Goal: Task Accomplishment & Management: Use online tool/utility

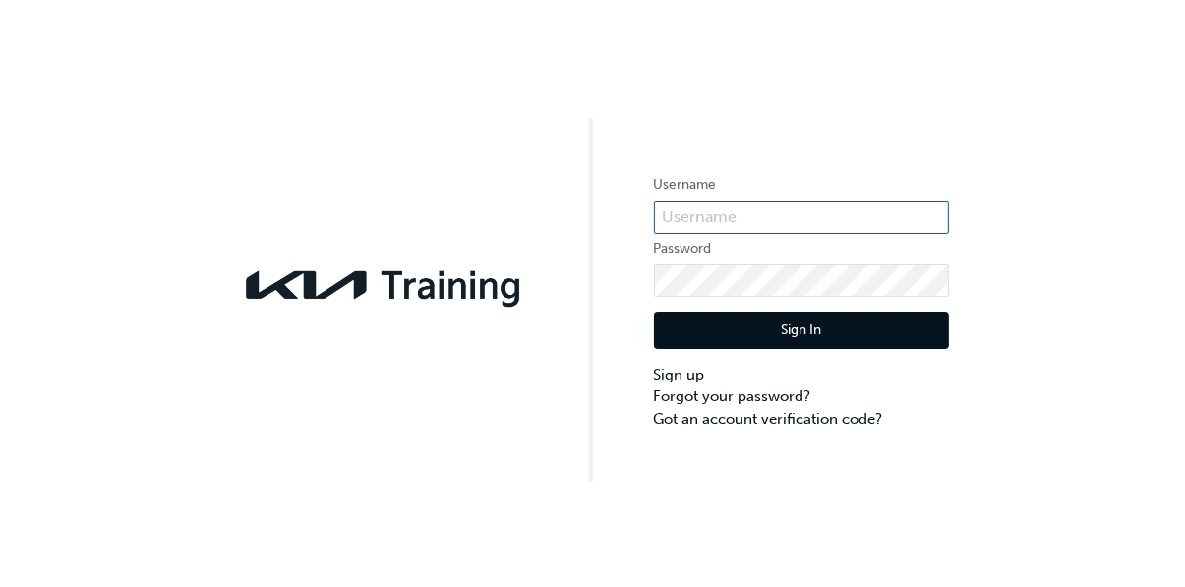
click at [868, 227] on input "text" at bounding box center [801, 217] width 295 height 33
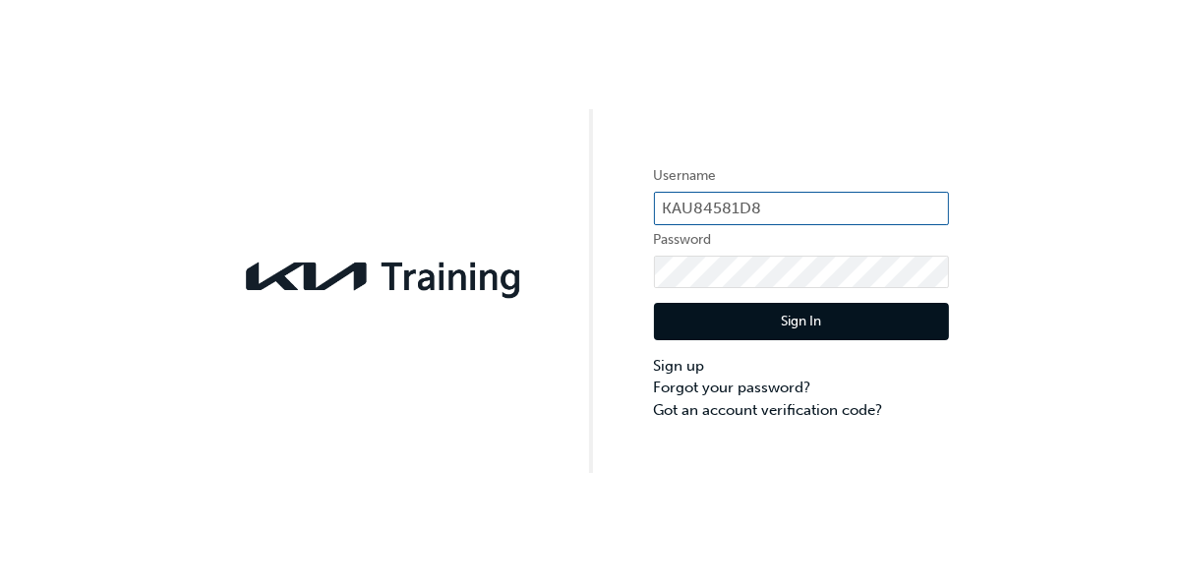
type input "KAU84581D8"
click at [887, 338] on button "Sign In" at bounding box center [801, 330] width 295 height 37
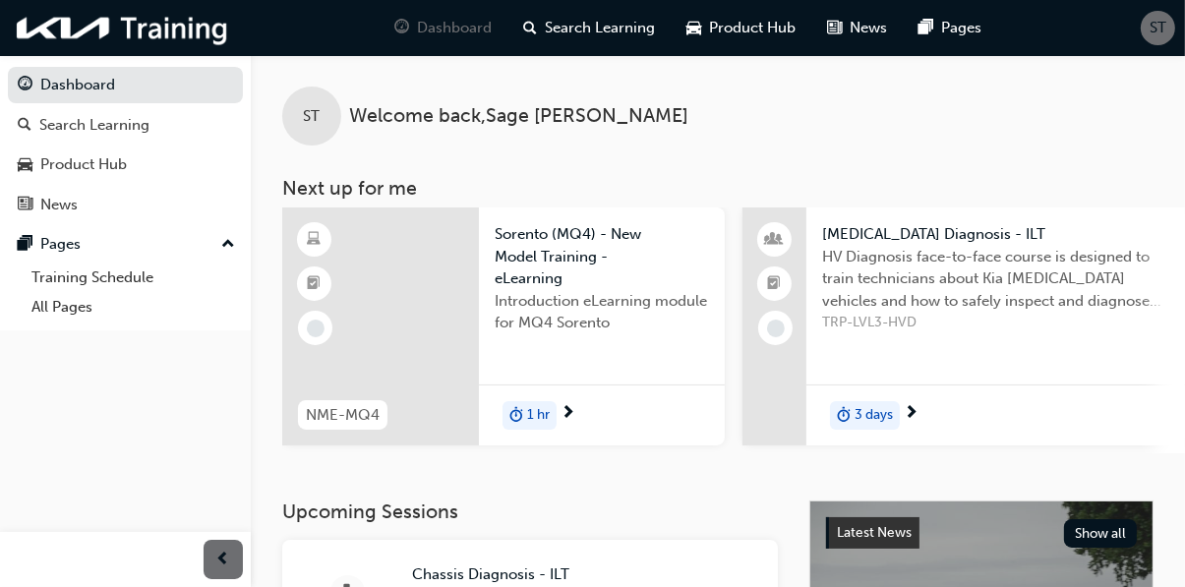
click at [131, 284] on link "Training Schedule" at bounding box center [133, 278] width 219 height 30
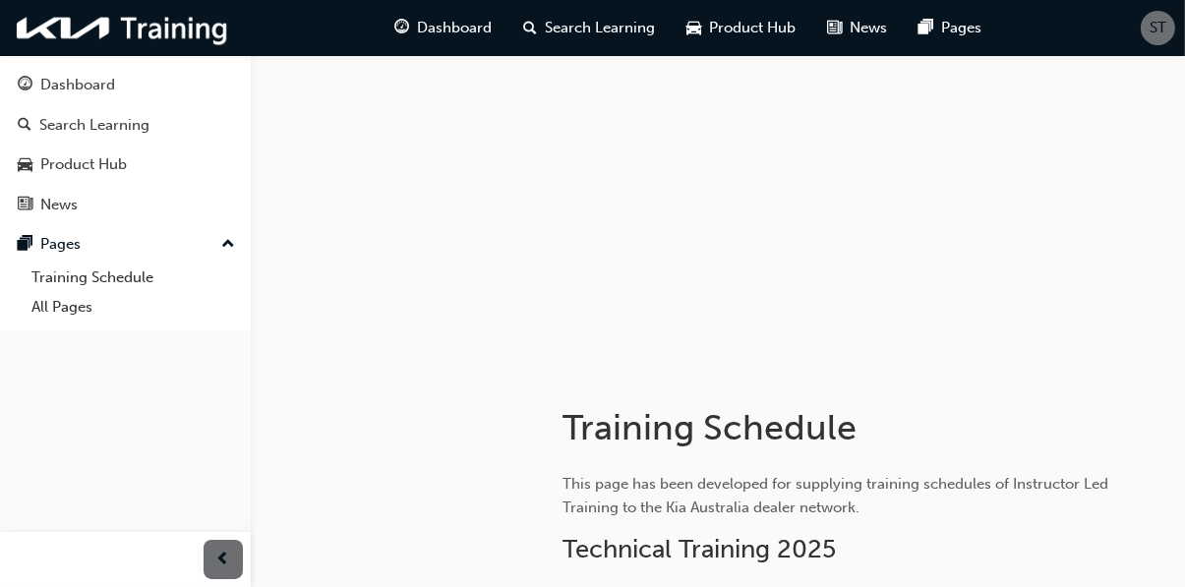
click at [484, 23] on span "Dashboard" at bounding box center [455, 28] width 75 height 23
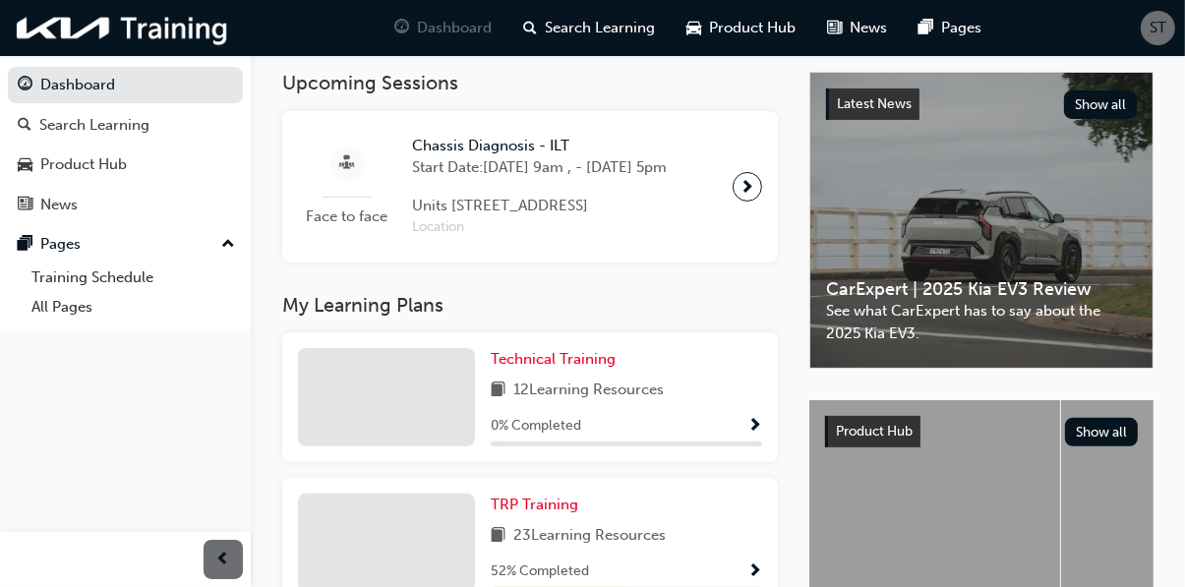
scroll to position [514, 0]
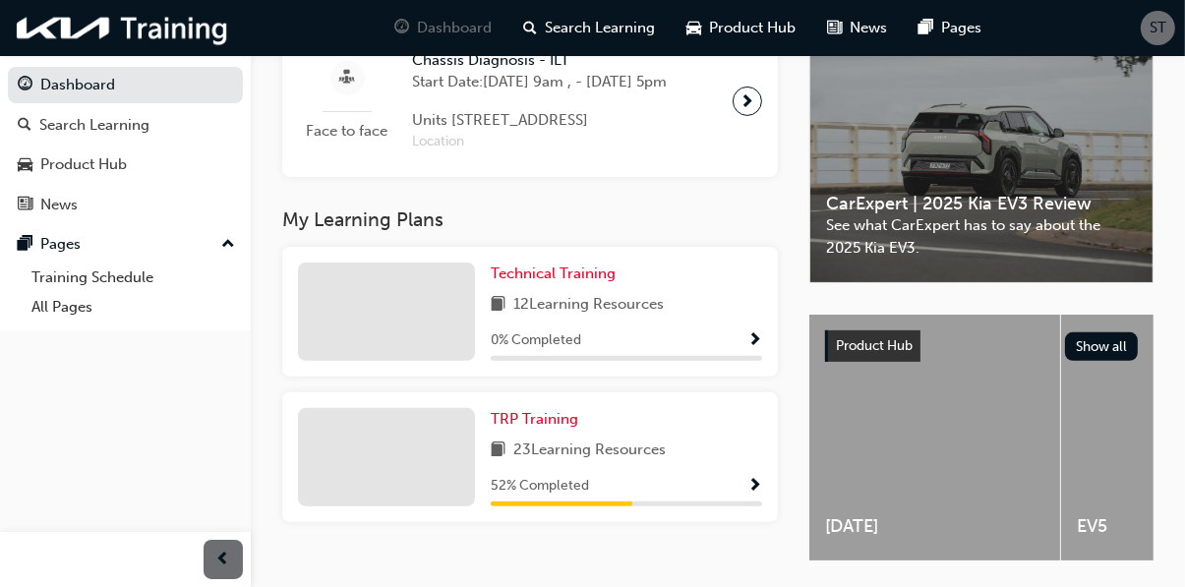
click at [571, 507] on div "TRP Training 23 Learning Resources 52 % Completed" at bounding box center [626, 457] width 271 height 98
click at [421, 505] on div at bounding box center [386, 457] width 177 height 98
click at [422, 507] on div at bounding box center [386, 457] width 177 height 98
click at [757, 496] on span "Show Progress" at bounding box center [755, 487] width 15 height 18
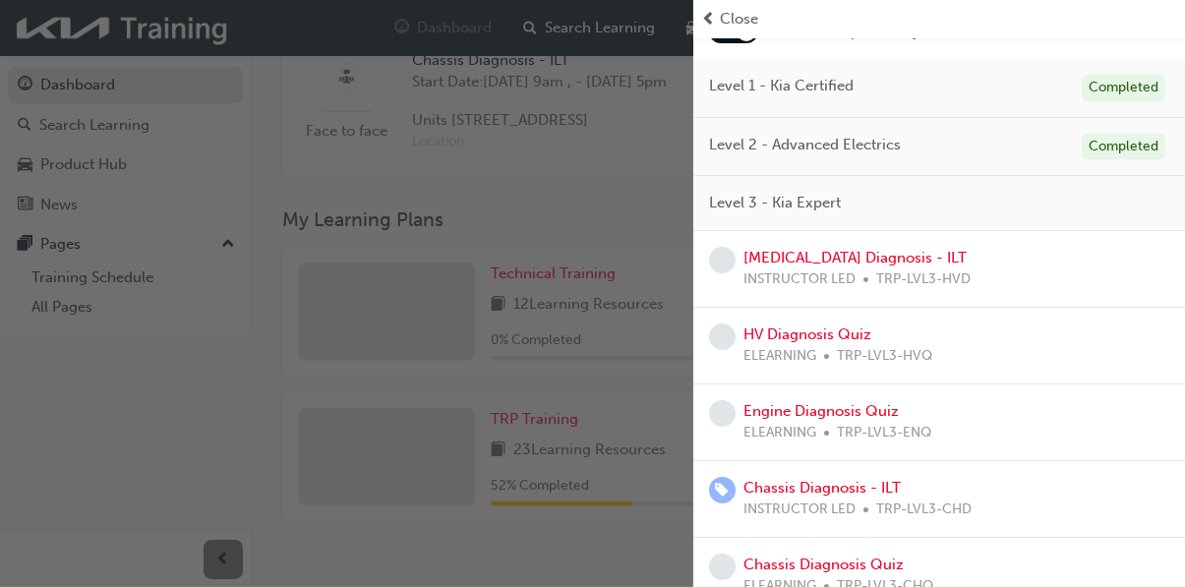
scroll to position [140, 0]
click at [854, 412] on link "Engine Diagnosis Quiz" at bounding box center [821, 410] width 155 height 18
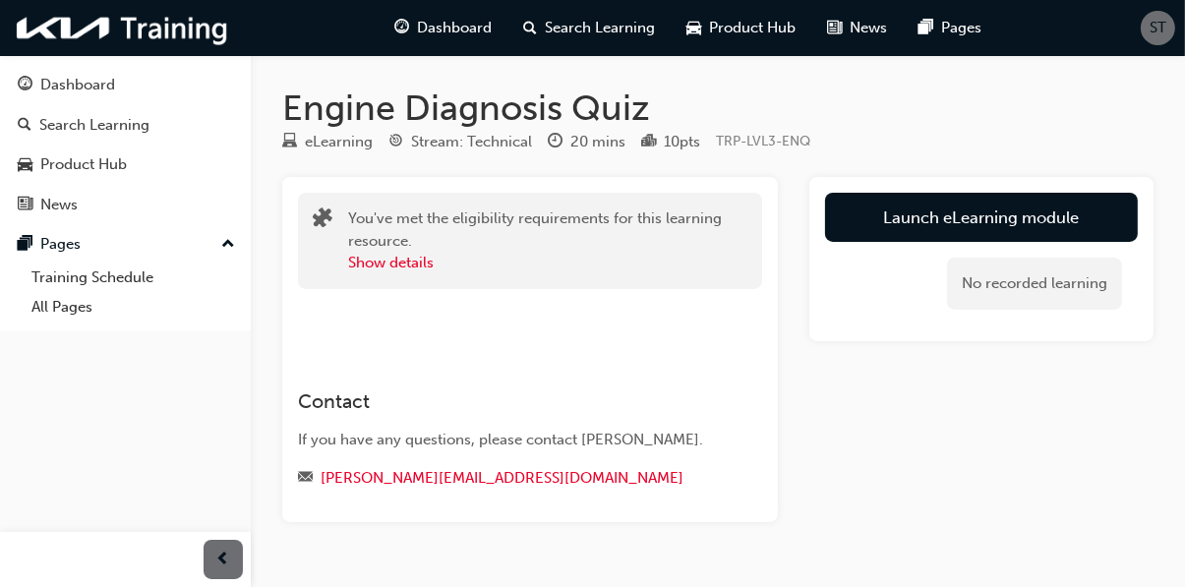
click at [1048, 211] on link "Launch eLearning module" at bounding box center [981, 217] width 313 height 49
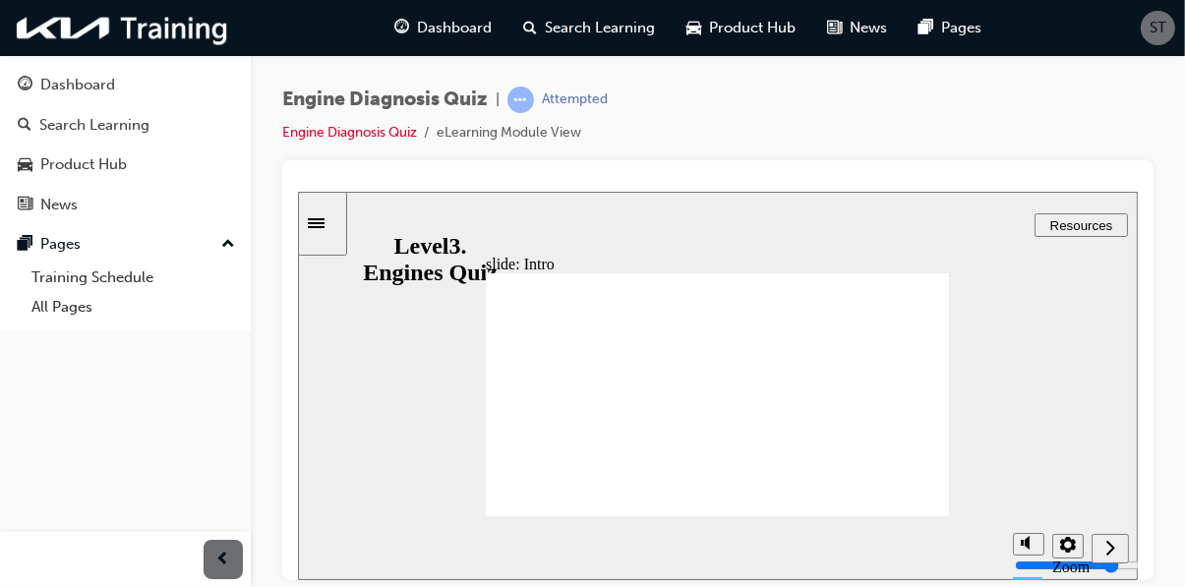
click at [1108, 549] on icon "Next (Ctrl+Alt+Period)" at bounding box center [1110, 547] width 10 height 18
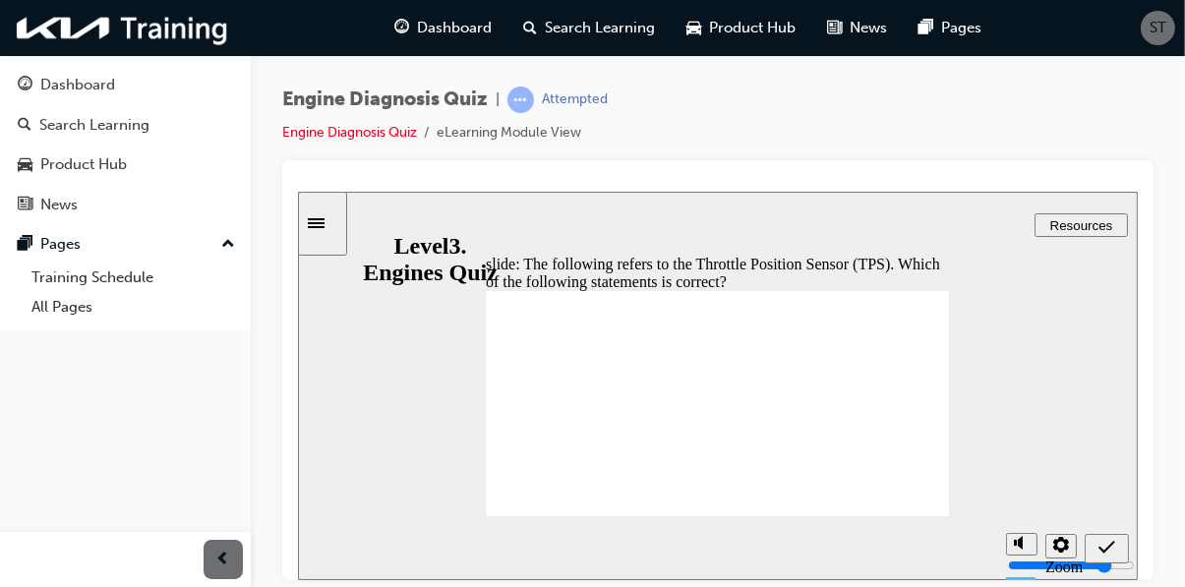
radio input "true"
click at [1105, 543] on icon "Submit (Ctrl+Alt+S)" at bounding box center [1106, 547] width 17 height 18
radio input "true"
click at [1105, 554] on icon "Submit (Ctrl+Alt+S)" at bounding box center [1106, 547] width 17 height 18
radio input "false"
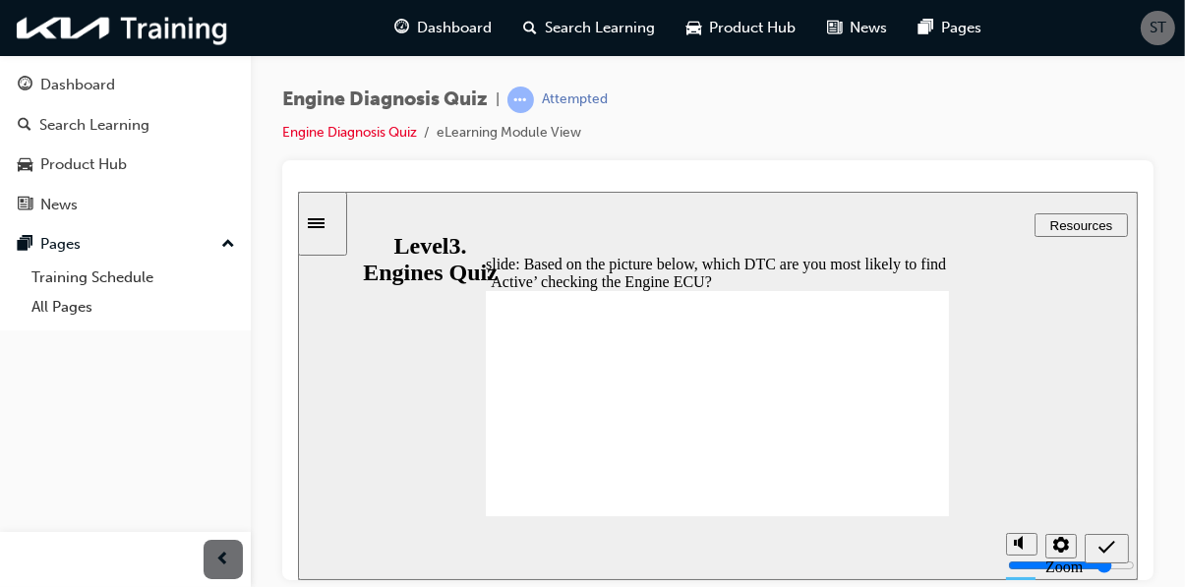
radio input "true"
click at [1107, 551] on icon "Submit (Ctrl+Alt+S)" at bounding box center [1106, 547] width 17 height 18
radio input "true"
click at [1102, 556] on span "Submit (Ctrl+Alt+S)" at bounding box center [1106, 551] width 17 height 15
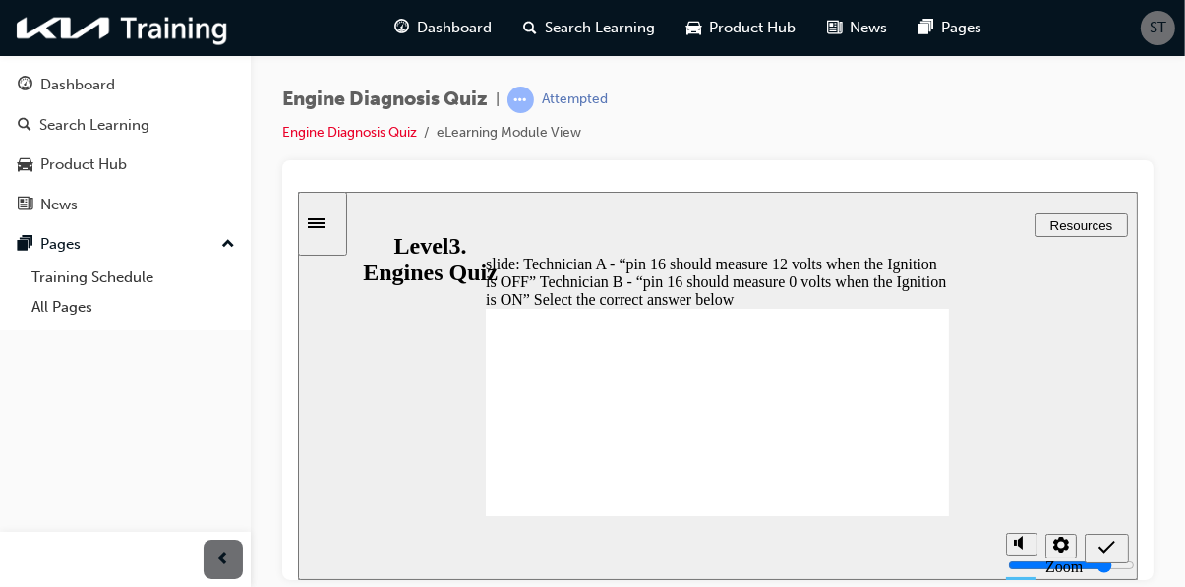
radio input "true"
click at [1108, 554] on icon "Submit (Ctrl+Alt+S)" at bounding box center [1106, 547] width 17 height 18
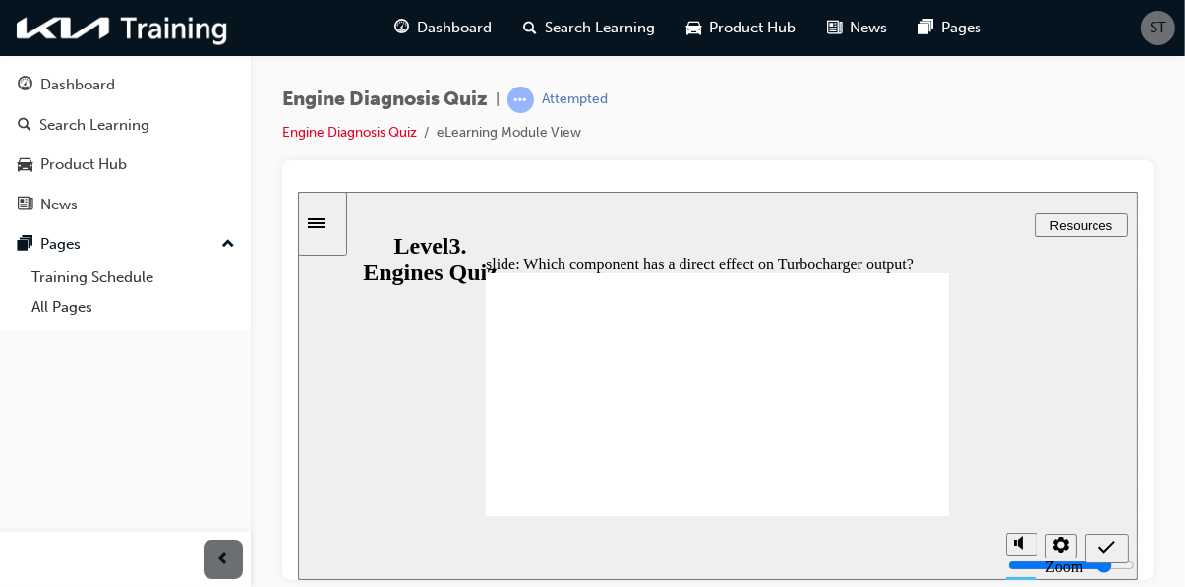
radio input "true"
click at [1118, 556] on div "Submit (Ctrl+Alt+S)" at bounding box center [1106, 548] width 29 height 21
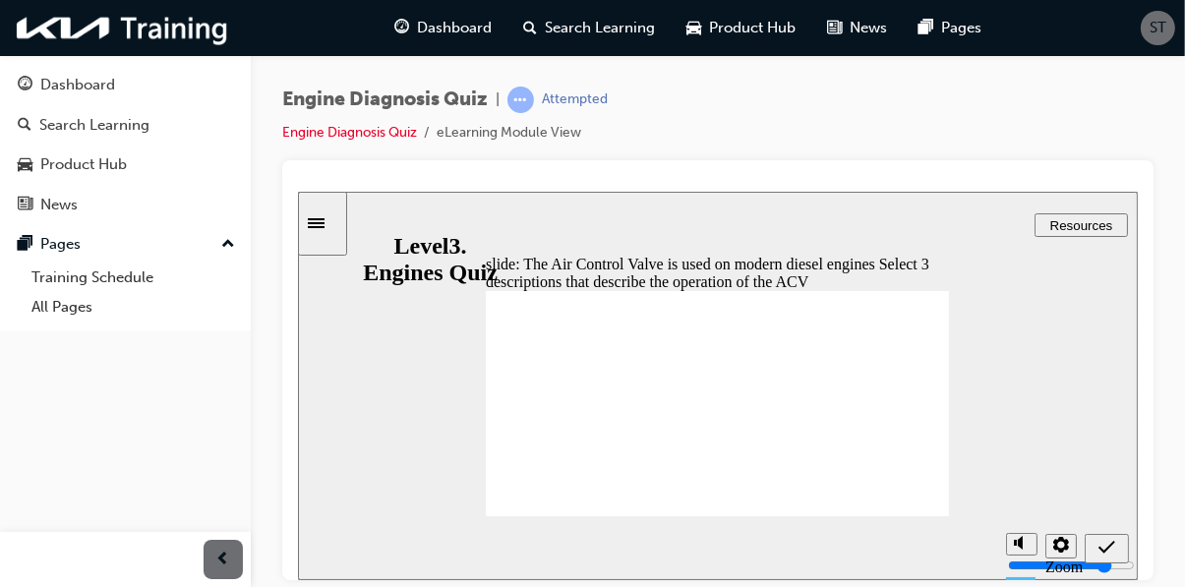
checkbox input "true"
click at [1109, 547] on icon "Submit (Ctrl+Alt+S)" at bounding box center [1106, 547] width 17 height 18
click at [1095, 549] on div "Submit (Ctrl+Alt+S)" at bounding box center [1106, 548] width 29 height 21
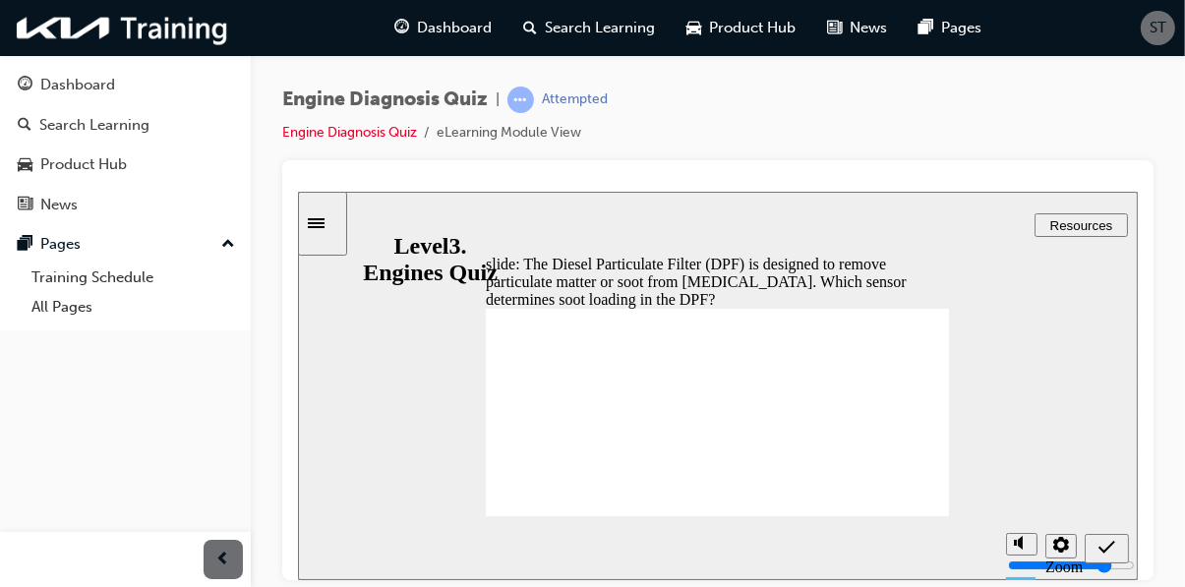
radio input "true"
click at [1108, 545] on icon "Submit (Ctrl+Alt+S)" at bounding box center [1106, 546] width 17 height 13
radio input "true"
click at [1108, 559] on div "Submit (Ctrl+Alt+S)" at bounding box center [1106, 548] width 29 height 21
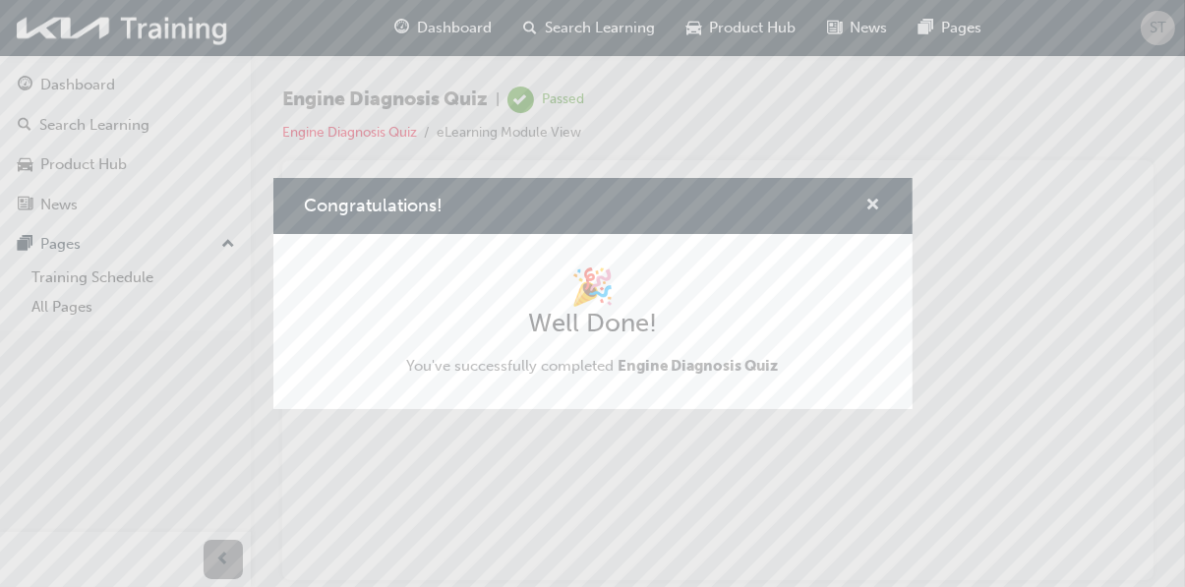
click at [867, 215] on span "cross-icon" at bounding box center [874, 207] width 15 height 18
